Goal: Task Accomplishment & Management: Manage account settings

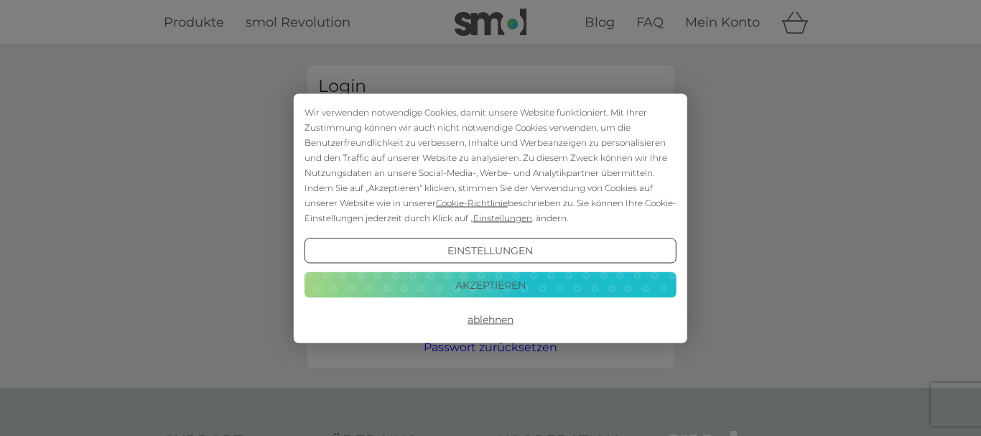
click at [483, 316] on button "Ablehnen" at bounding box center [491, 320] width 372 height 26
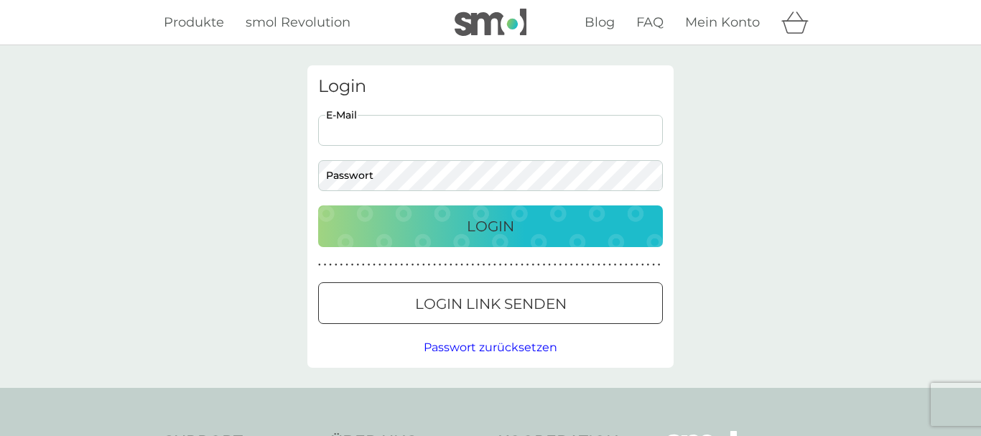
click at [394, 132] on input "E-Mail" at bounding box center [490, 130] width 345 height 31
type input "[EMAIL_ADDRESS][DOMAIN_NAME]"
click at [506, 225] on p "Login" at bounding box center [490, 226] width 47 height 23
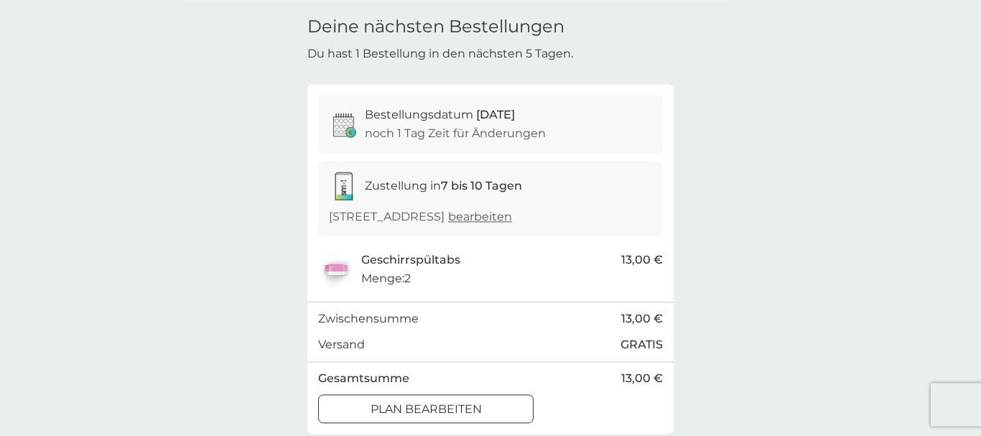
scroll to position [50, 0]
click at [512, 218] on span "bearbeiten" at bounding box center [480, 215] width 64 height 14
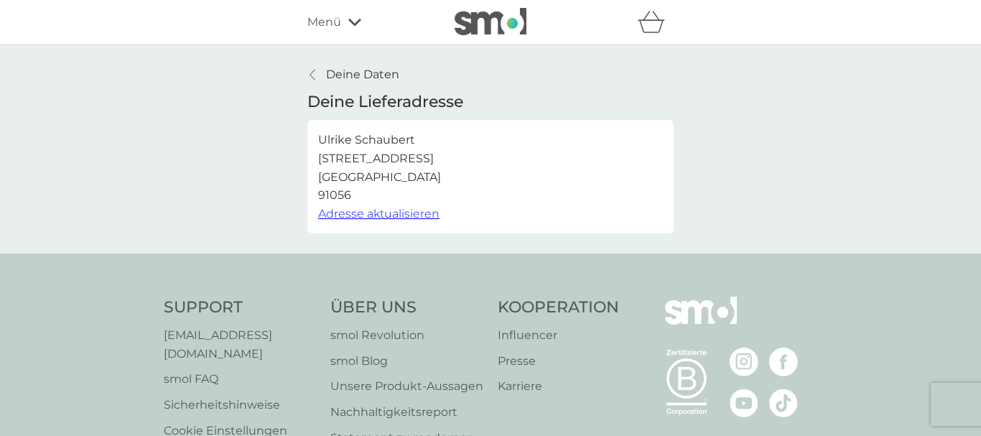
click at [315, 77] on div at bounding box center [313, 74] width 10 height 11
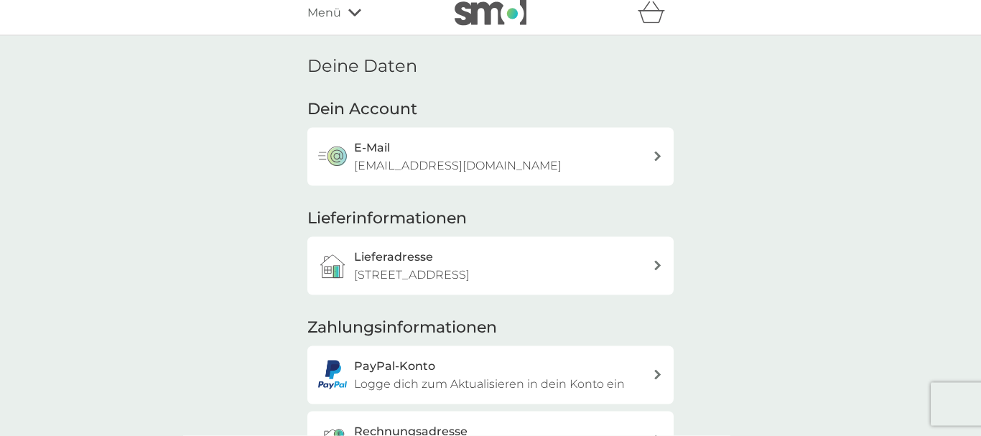
scroll to position [9, 0]
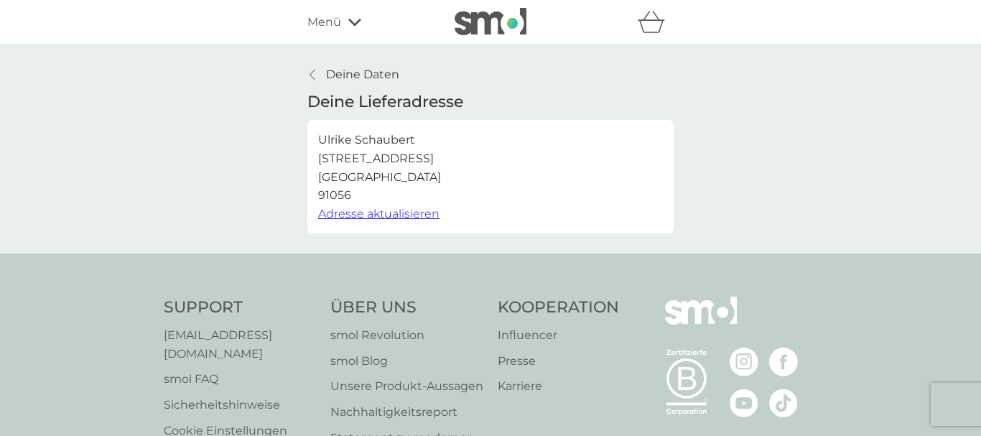
scroll to position [50, 0]
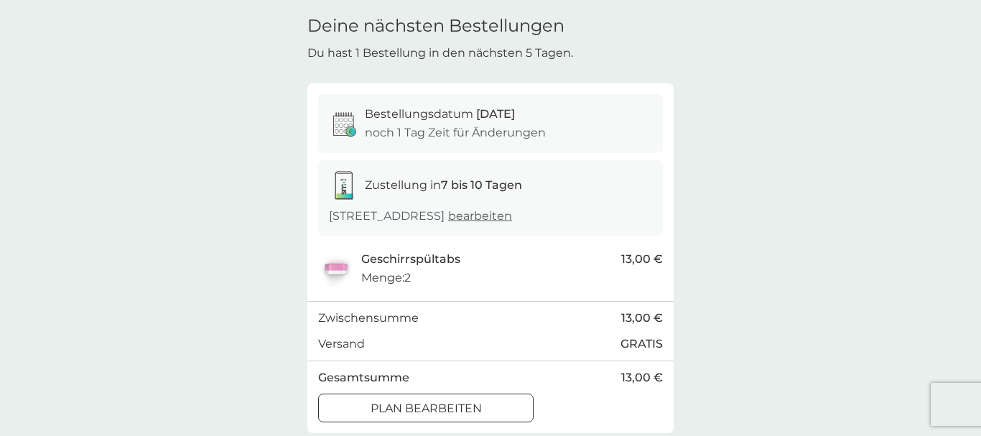
click at [479, 406] on p "Plan bearbeiten" at bounding box center [426, 408] width 111 height 19
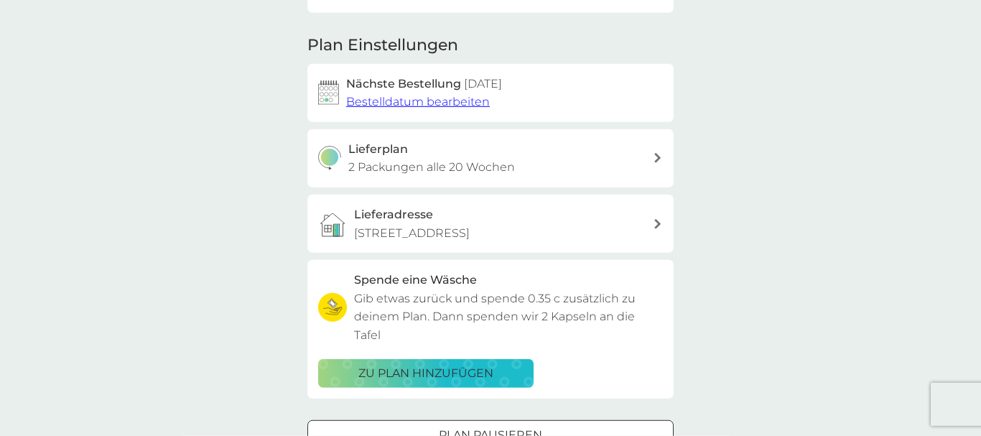
scroll to position [167, 0]
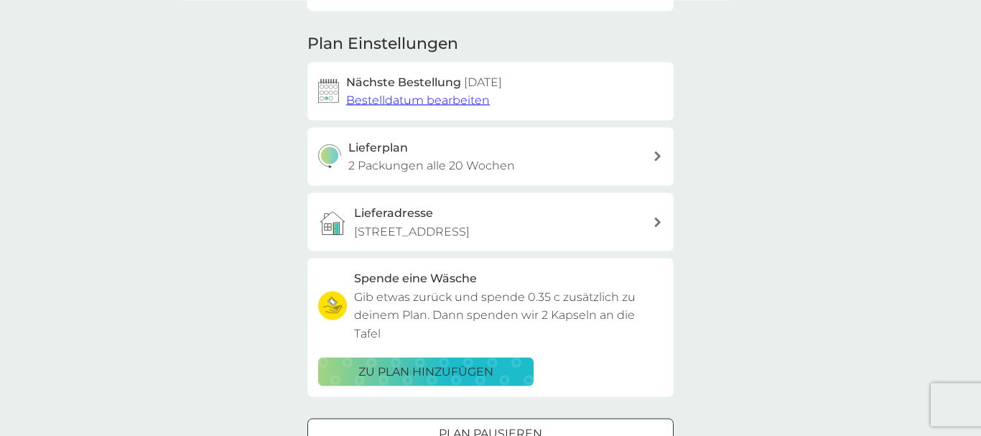
click at [458, 101] on span "Bestelldatum bearbeiten" at bounding box center [418, 100] width 144 height 14
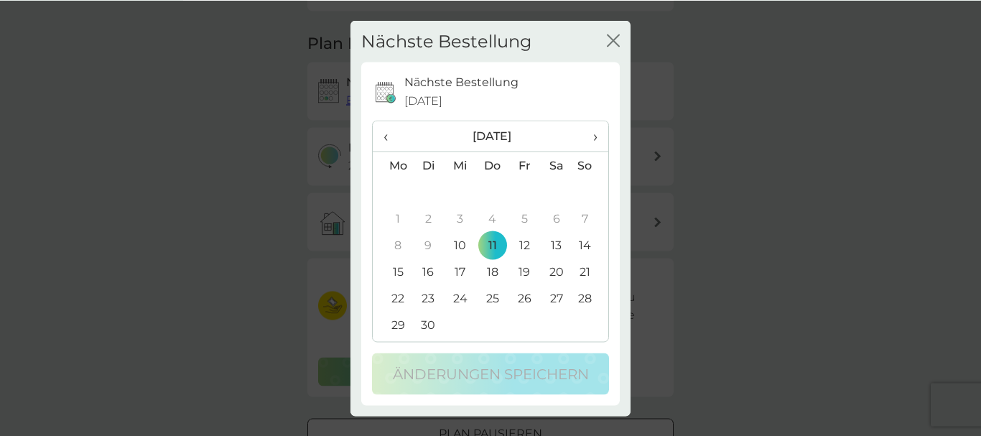
click at [587, 136] on span "›" at bounding box center [590, 136] width 14 height 30
click at [384, 139] on span "‹" at bounding box center [393, 136] width 18 height 30
click at [600, 136] on th "›" at bounding box center [591, 136] width 36 height 31
click at [459, 193] on td "1" at bounding box center [461, 191] width 32 height 27
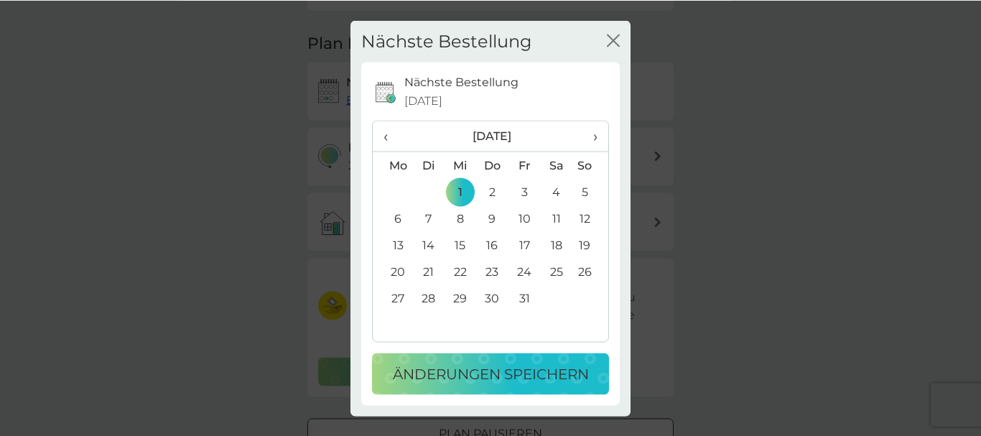
click at [485, 375] on p "Änderungen speichern" at bounding box center [491, 373] width 196 height 23
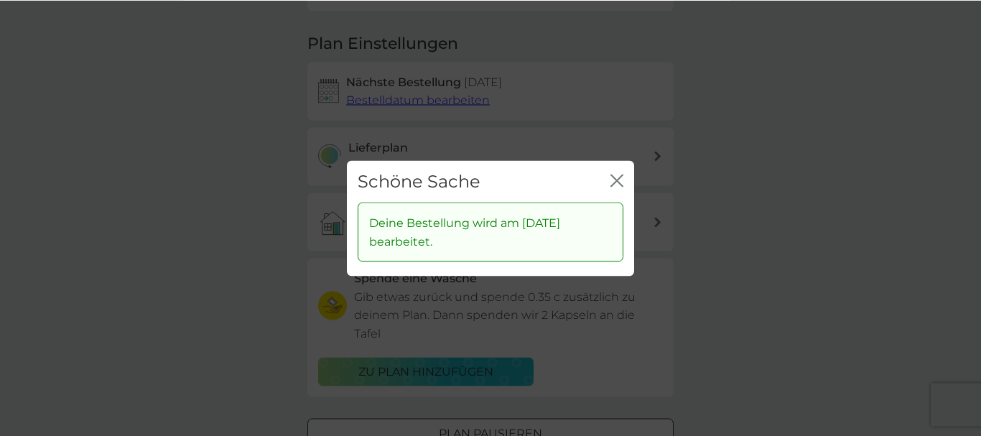
scroll to position [167, 0]
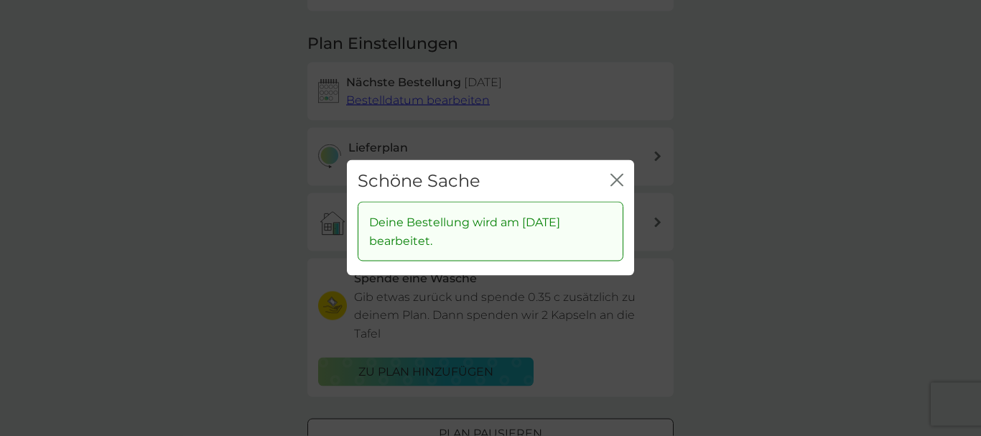
click at [614, 187] on button "Schließen" at bounding box center [617, 181] width 13 height 15
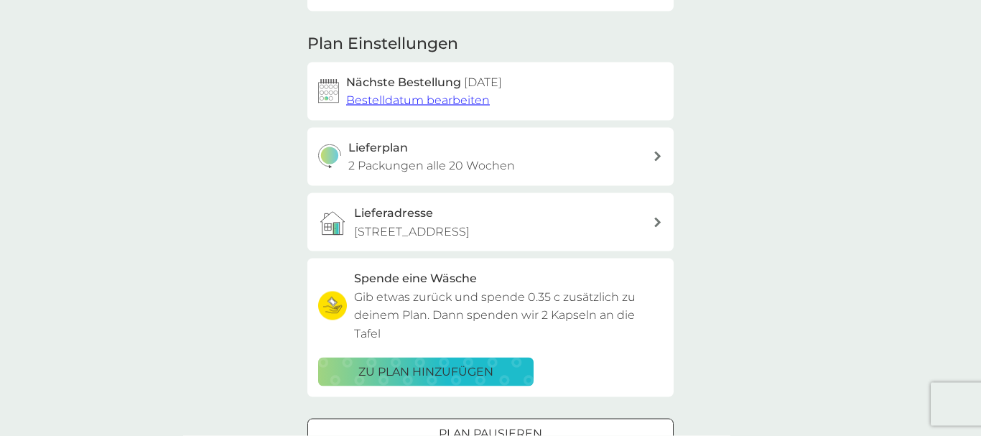
scroll to position [162, 0]
